Goal: Navigation & Orientation: Find specific page/section

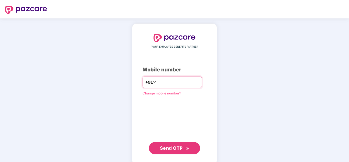
click at [161, 83] on input "number" at bounding box center [178, 82] width 42 height 8
type input "**********"
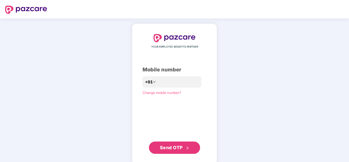
click at [177, 146] on span "Send OTP" at bounding box center [171, 147] width 23 height 5
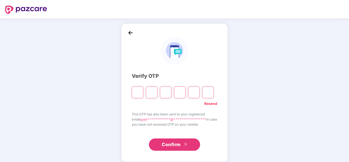
type input "*"
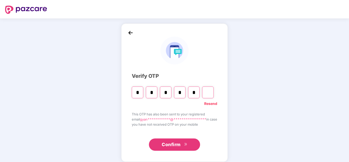
type input "*"
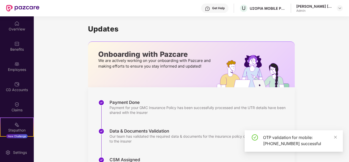
click at [338, 138] on div "OTP validation for mobile: [PHONE_NUMBER] successful" at bounding box center [294, 141] width 98 height 22
click at [16, 63] on img at bounding box center [16, 63] width 5 height 5
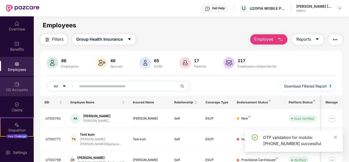
click at [16, 86] on img at bounding box center [16, 84] width 5 height 5
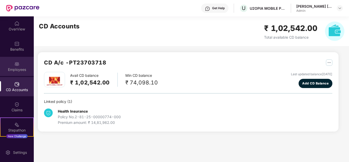
click at [23, 69] on div "Employees" at bounding box center [17, 69] width 34 height 5
